Goal: Task Accomplishment & Management: Use online tool/utility

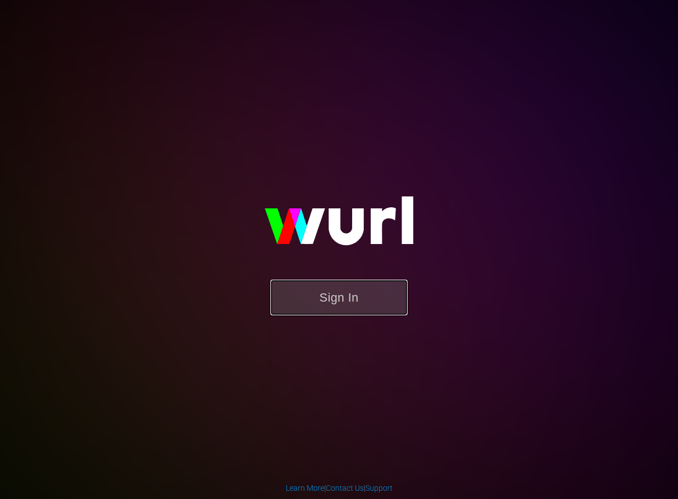
click at [327, 310] on button "Sign In" at bounding box center [338, 298] width 137 height 36
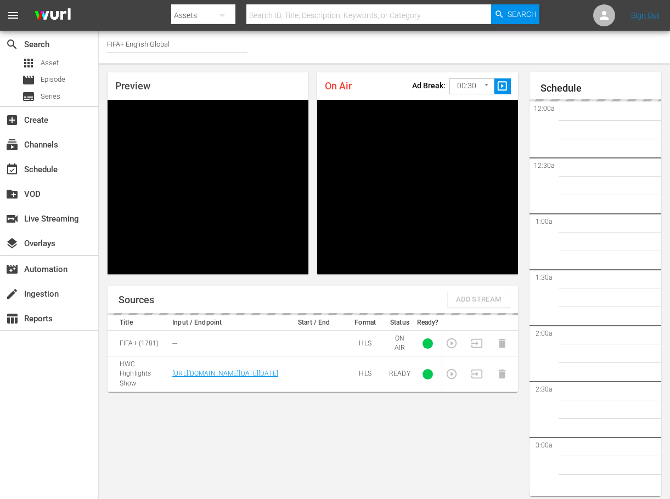
scroll to position [6, 0]
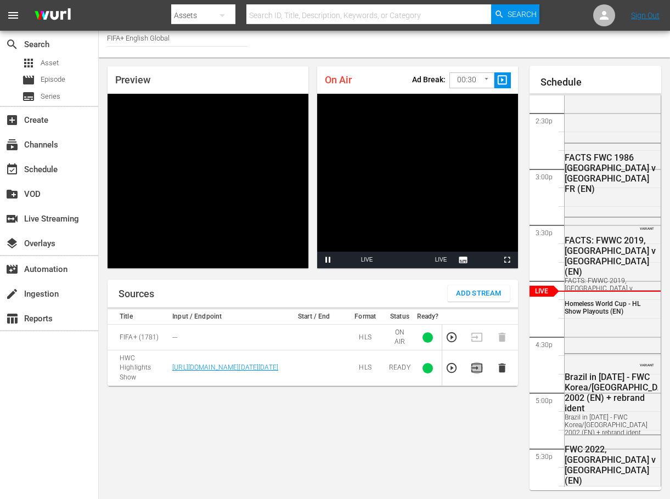
click at [480, 374] on icon "button" at bounding box center [476, 368] width 12 height 12
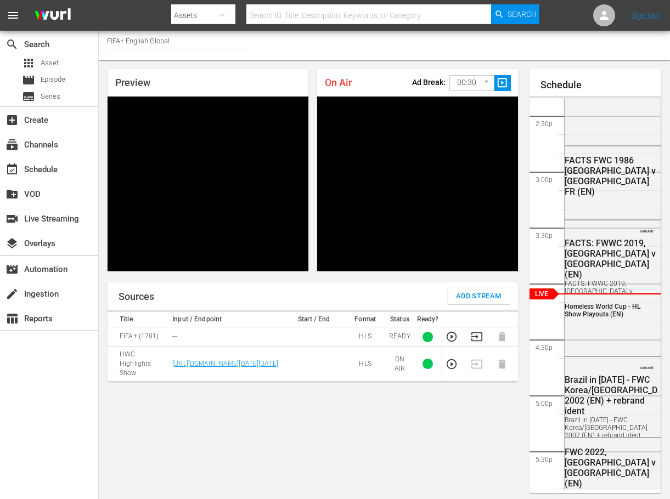
scroll to position [0, 0]
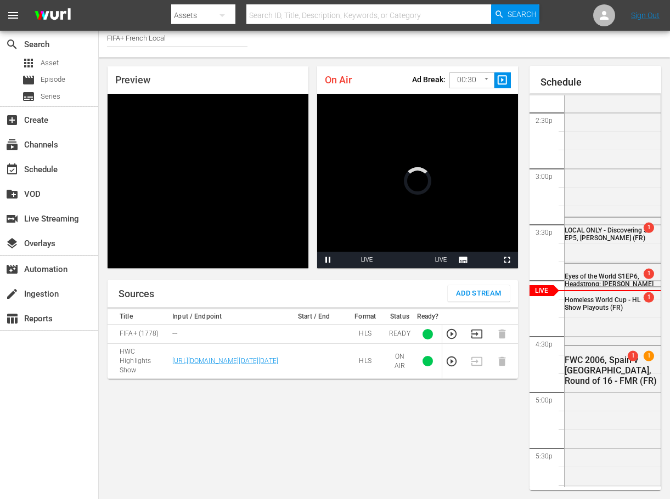
scroll to position [6, 0]
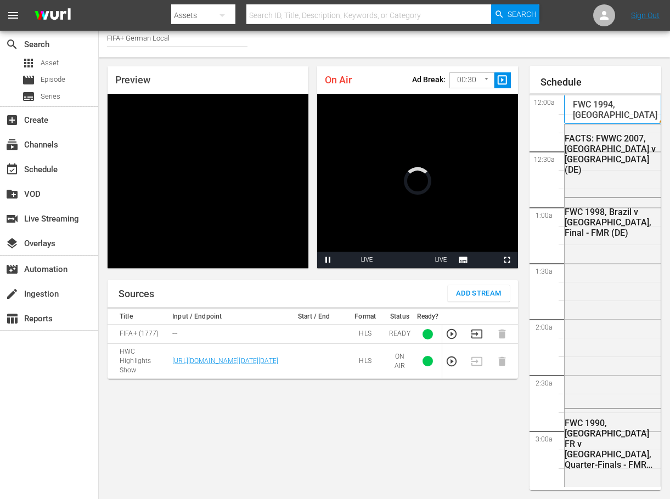
scroll to position [6, 0]
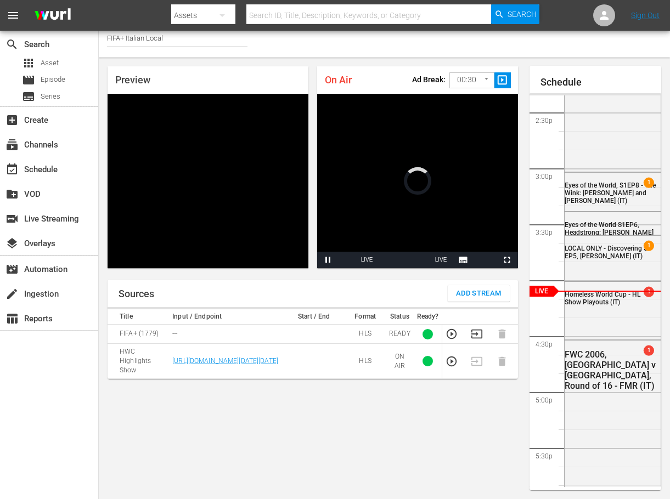
scroll to position [6, 0]
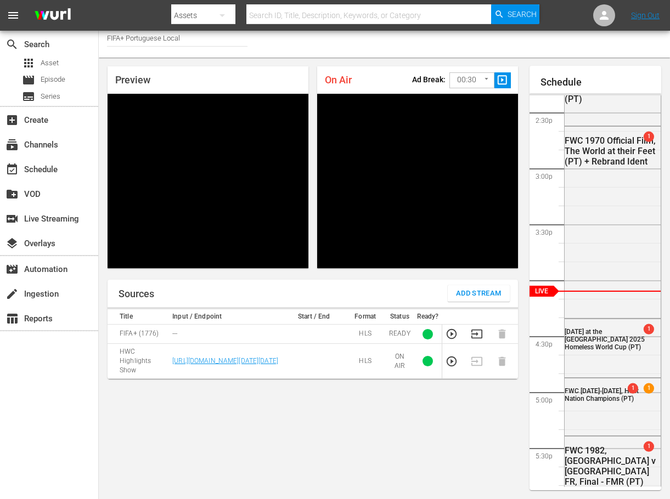
scroll to position [6, 0]
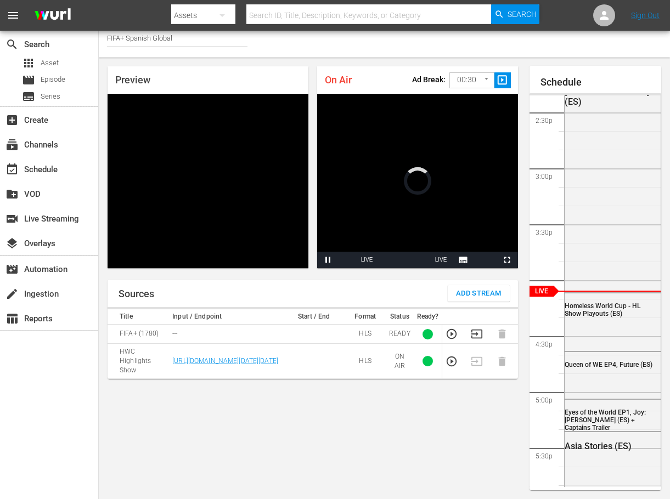
scroll to position [6, 0]
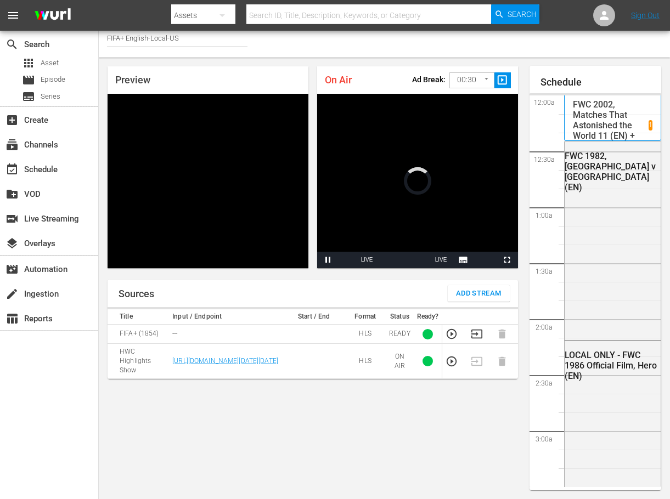
scroll to position [822, 0]
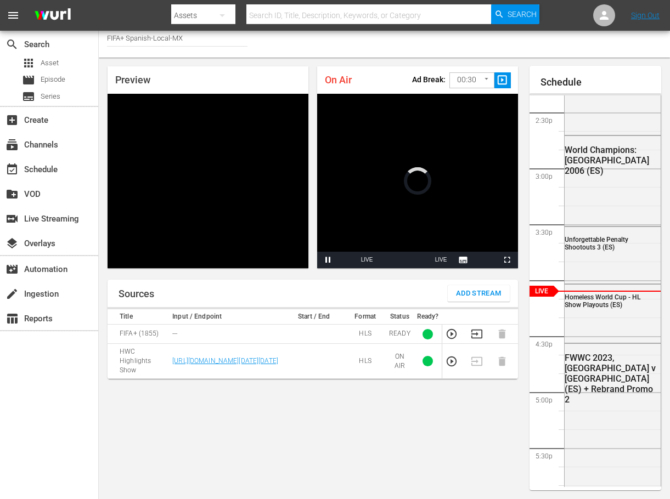
scroll to position [6, 0]
